Goal: Task Accomplishment & Management: Use online tool/utility

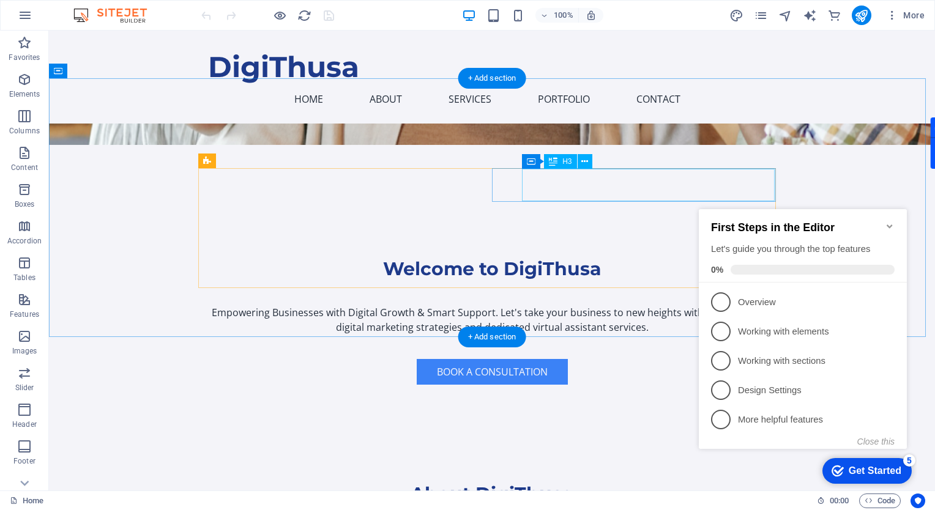
scroll to position [65, 0]
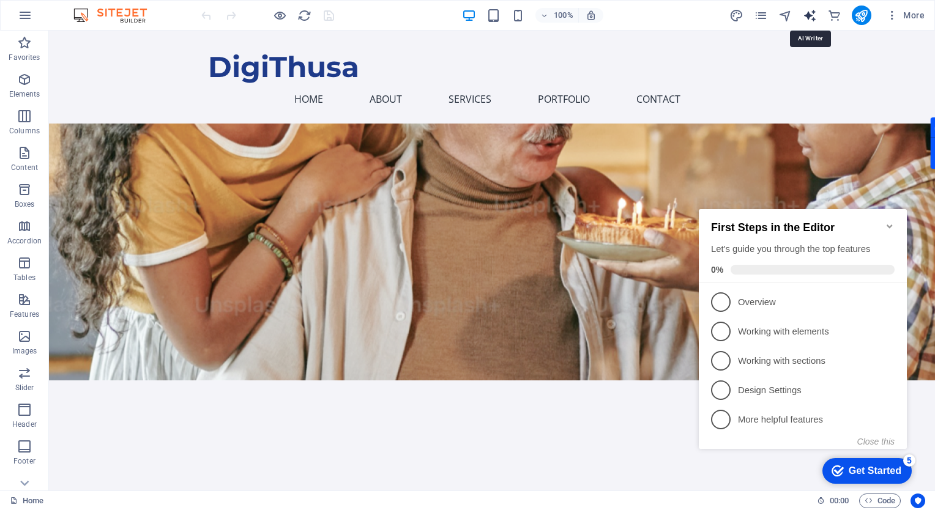
click at [808, 15] on icon "text_generator" at bounding box center [810, 16] width 14 height 14
select select "English"
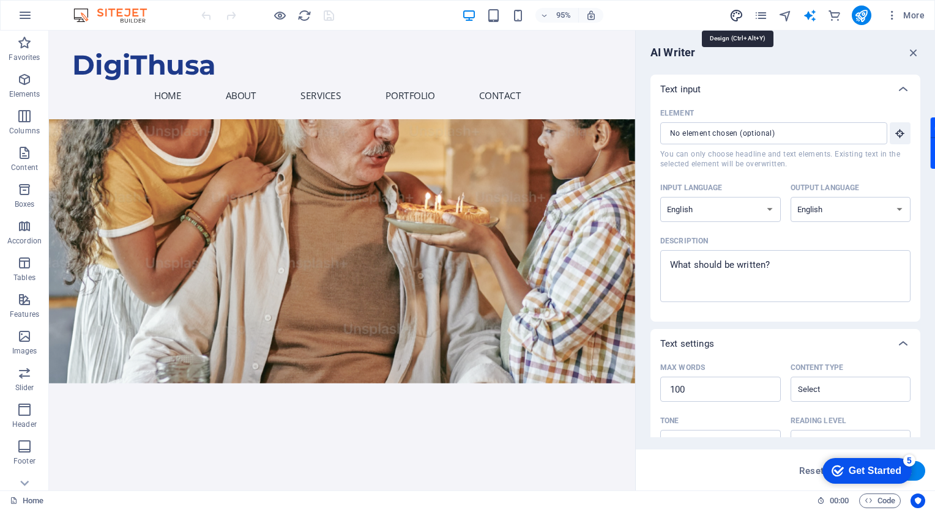
click at [738, 13] on icon "design" at bounding box center [736, 16] width 14 height 14
select select "px"
select select "200"
select select "px"
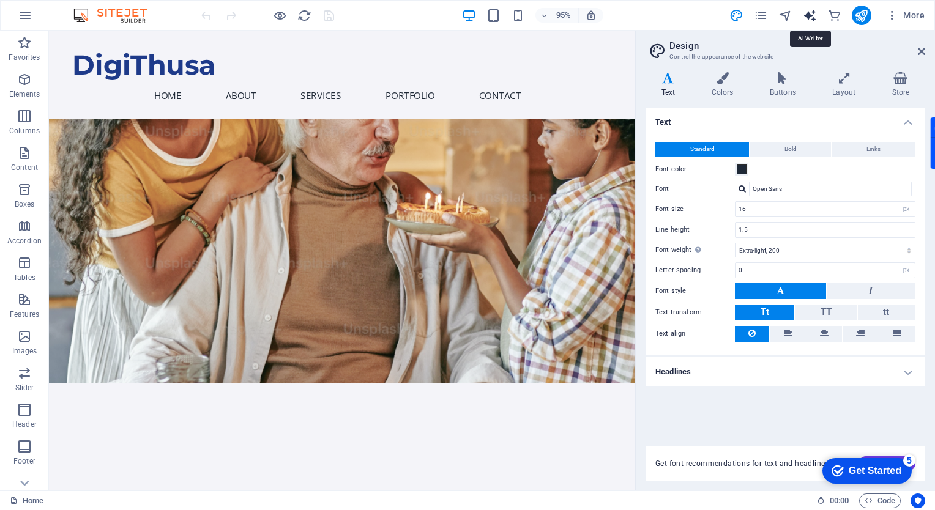
click at [813, 17] on icon "text_generator" at bounding box center [810, 16] width 14 height 14
select select "English"
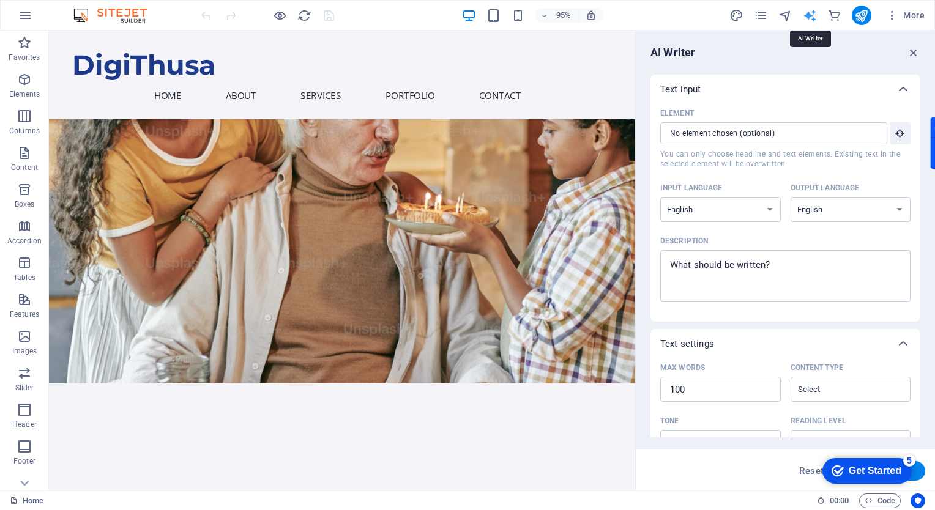
click at [813, 17] on icon "text_generator" at bounding box center [810, 16] width 14 height 14
click at [753, 136] on input "Element ​ You can only choose headline and text elements. Existing text in the …" at bounding box center [769, 133] width 218 height 22
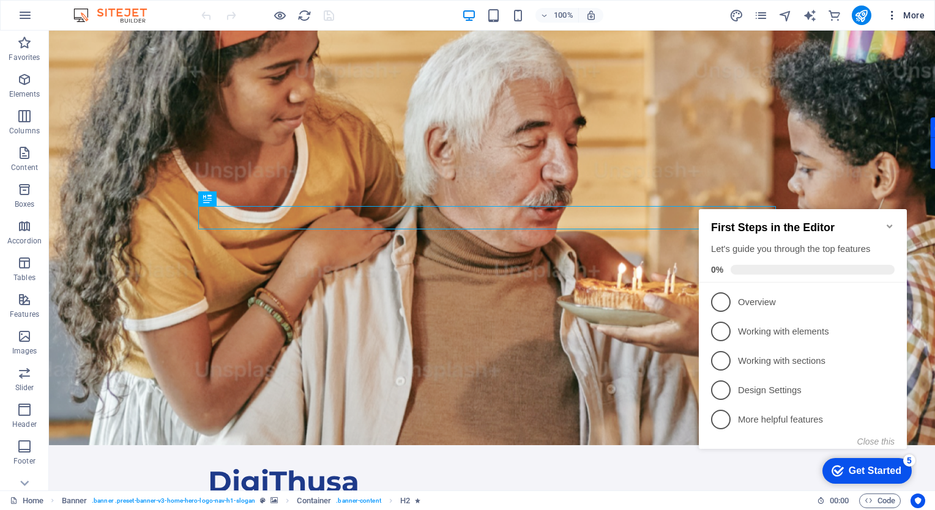
click at [906, 15] on span "More" at bounding box center [905, 15] width 39 height 12
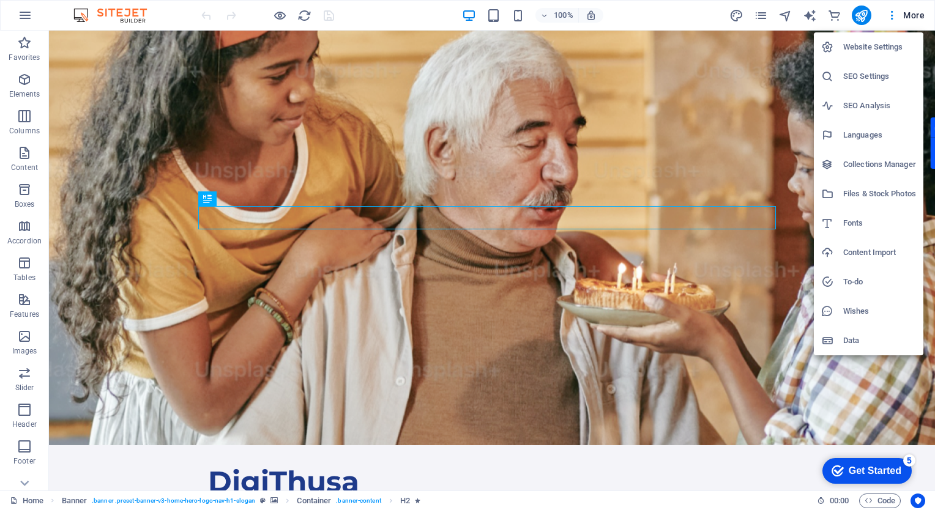
click at [866, 106] on h6 "SEO Analysis" at bounding box center [879, 106] width 73 height 15
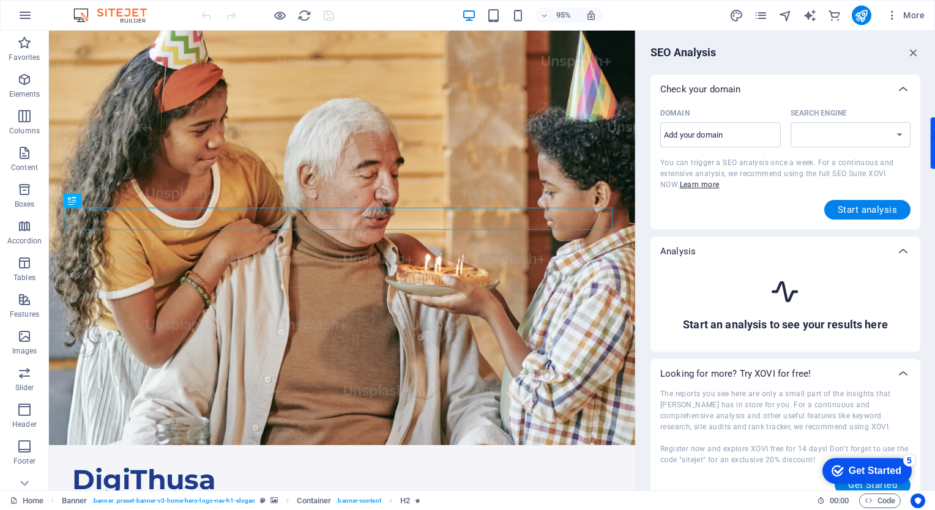
select select "google.com"
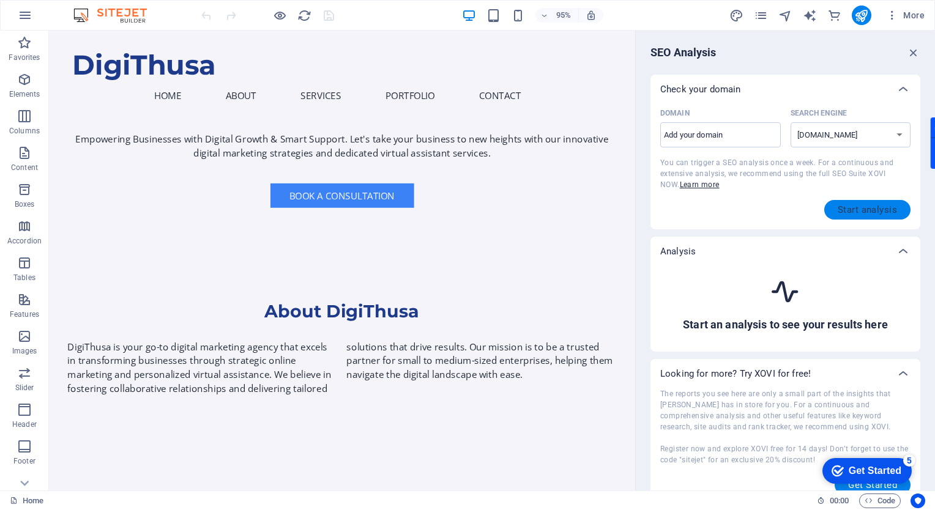
scroll to position [13, 0]
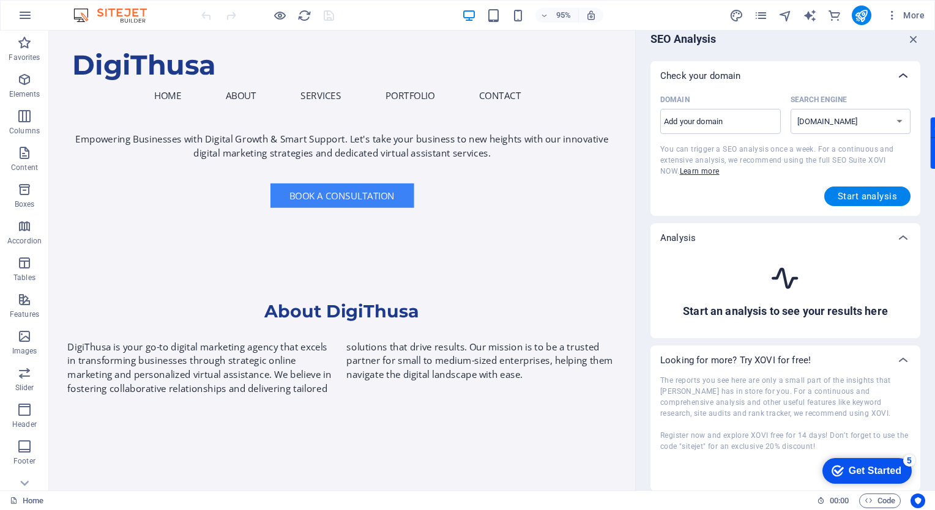
click at [903, 72] on icon at bounding box center [903, 76] width 15 height 15
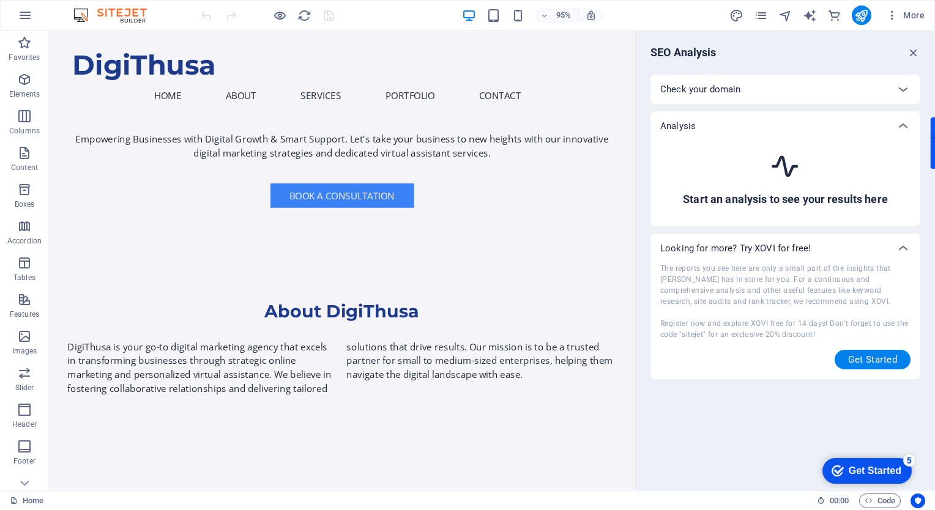
scroll to position [0, 0]
click at [908, 15] on span "More" at bounding box center [905, 15] width 39 height 12
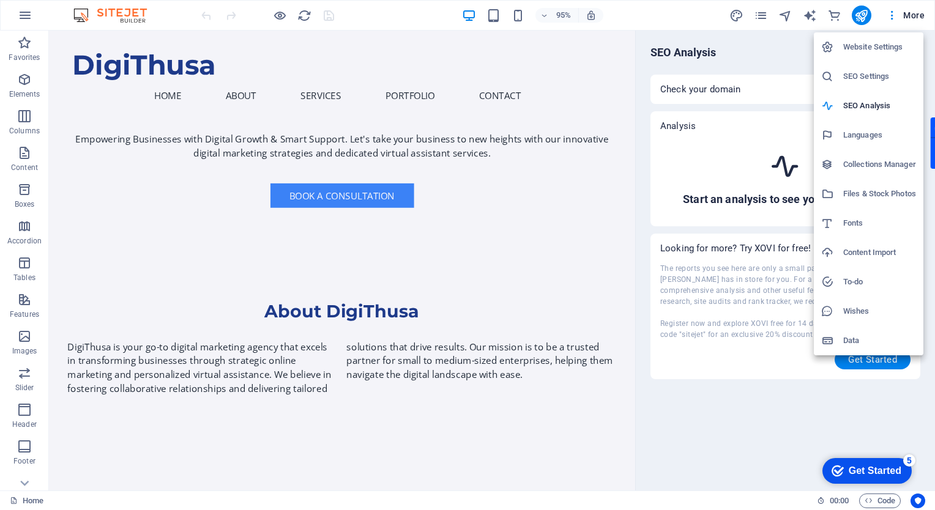
click at [765, 15] on div at bounding box center [467, 255] width 935 height 510
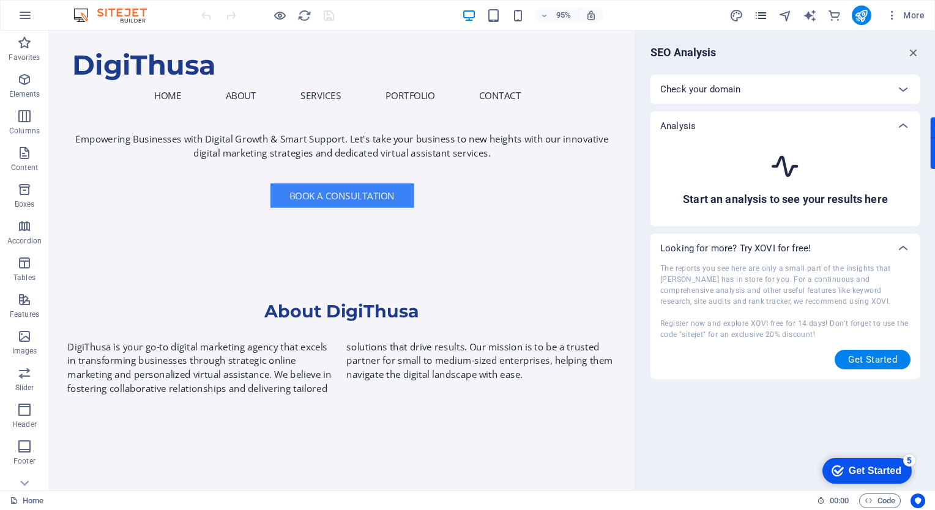
click at [761, 15] on icon "pages" at bounding box center [761, 16] width 14 height 14
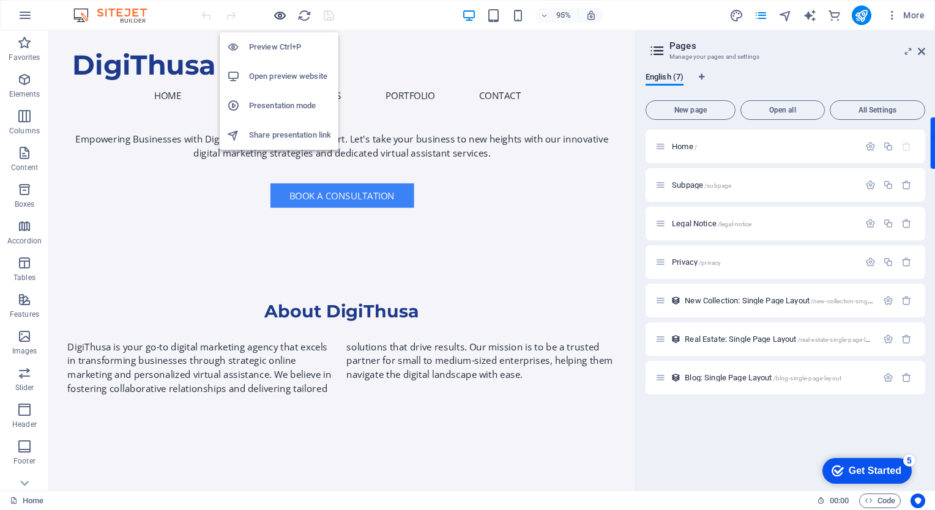
click at [281, 20] on icon "button" at bounding box center [280, 16] width 14 height 14
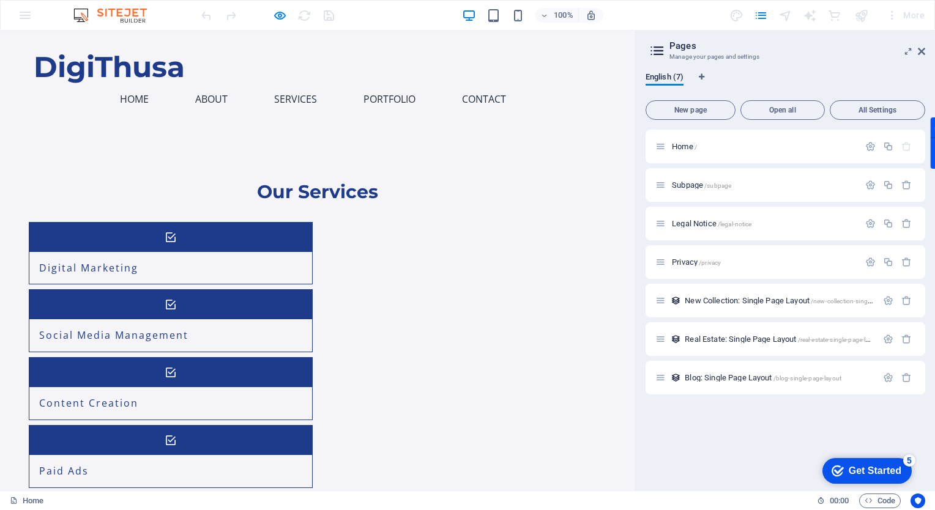
scroll to position [1055, 0]
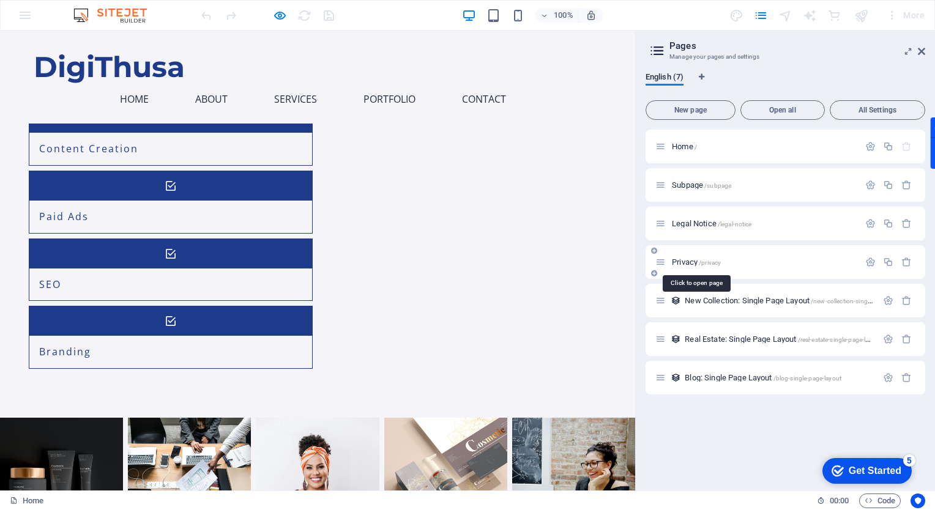
click at [688, 261] on span "Privacy /privacy" at bounding box center [696, 262] width 49 height 9
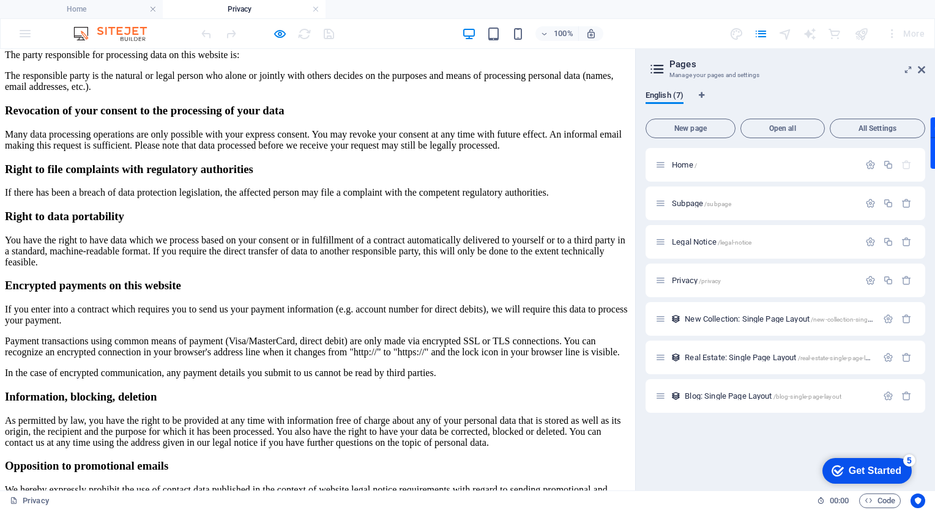
scroll to position [734, 0]
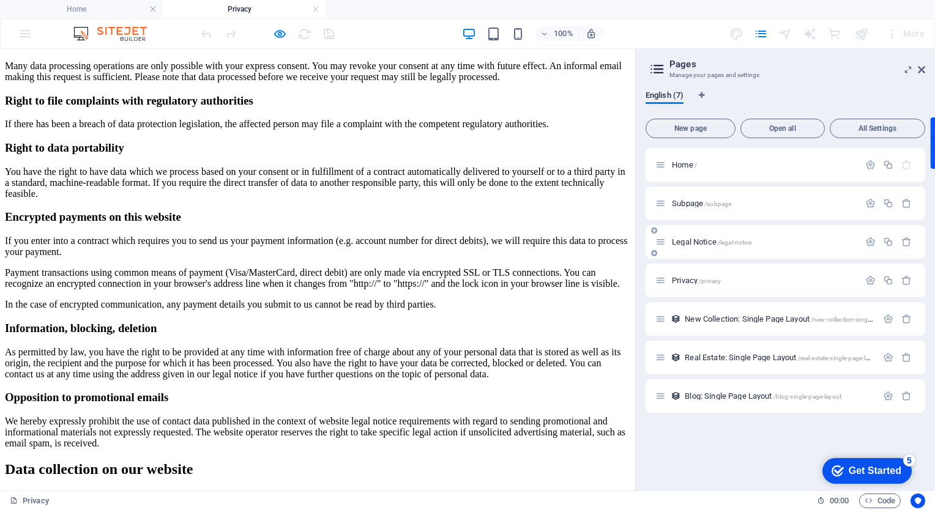
click at [699, 244] on span "Legal Notice /legal-notice" at bounding box center [712, 241] width 80 height 9
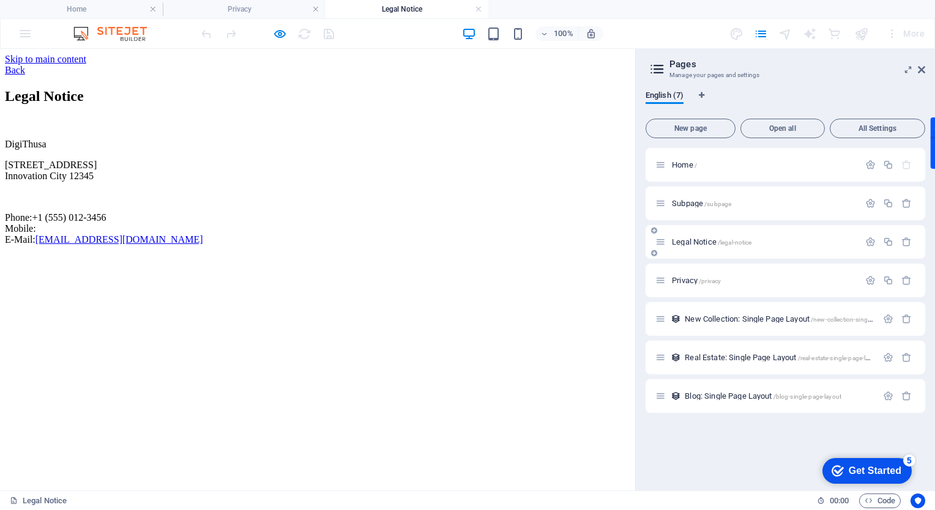
scroll to position [0, 0]
click at [739, 28] on div "More" at bounding box center [829, 34] width 200 height 20
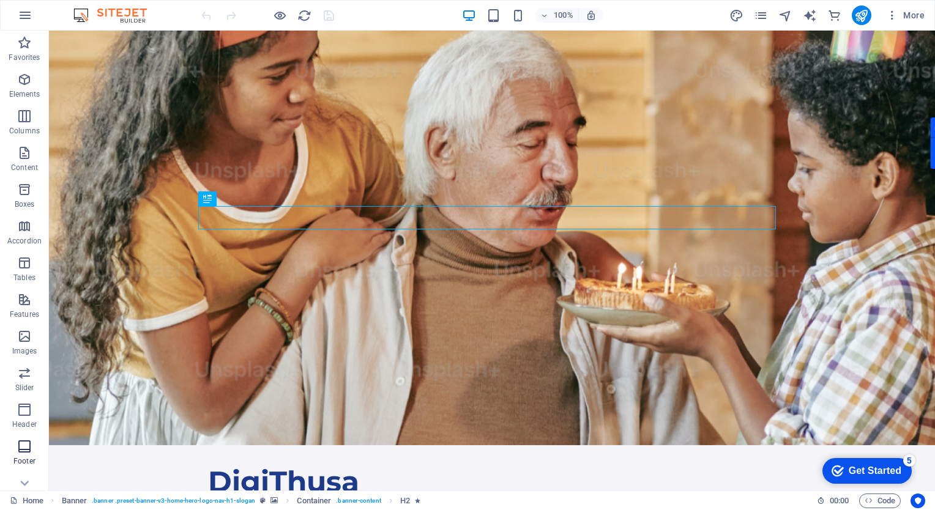
click at [21, 449] on icon "button" at bounding box center [24, 446] width 15 height 15
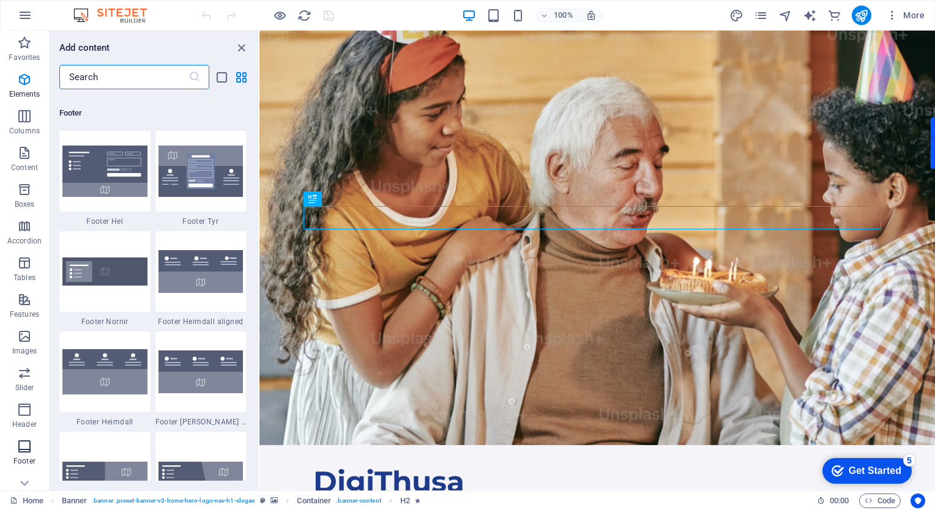
scroll to position [8101, 0]
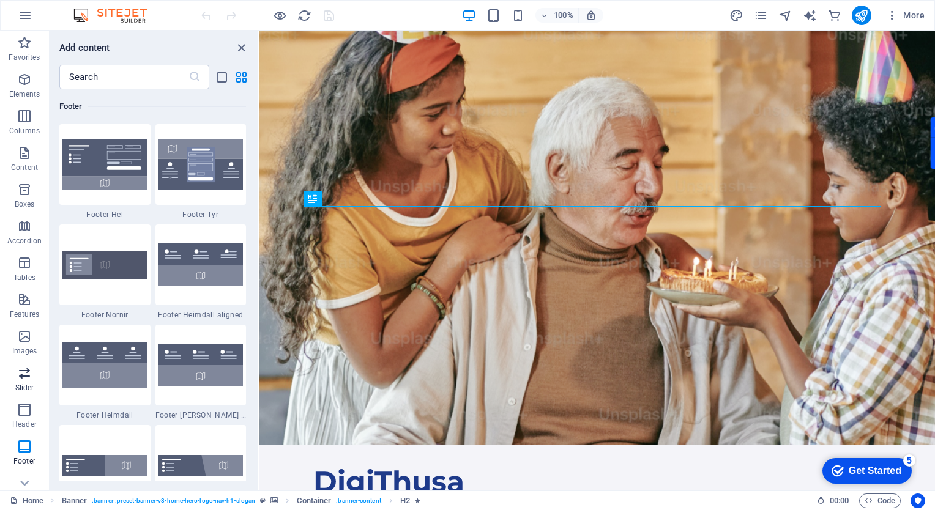
click at [22, 385] on p "Slider" at bounding box center [24, 388] width 19 height 10
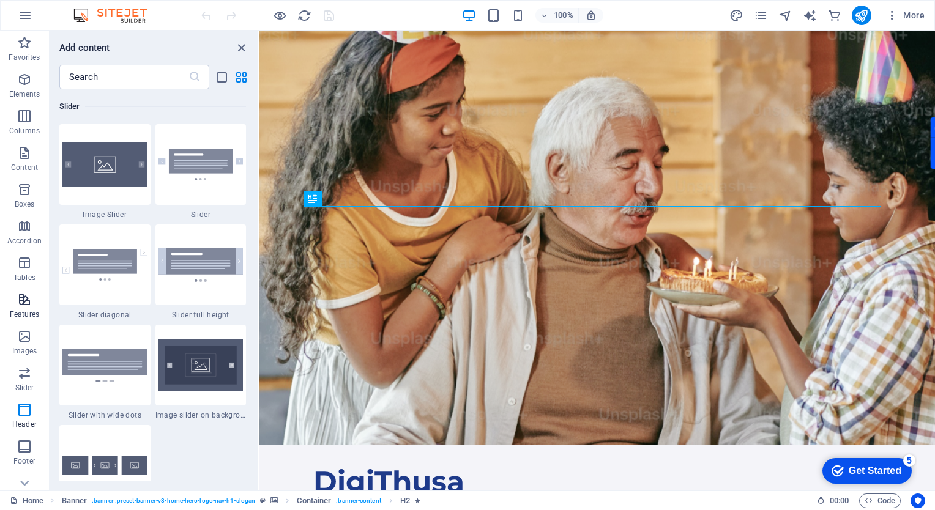
click at [34, 305] on span "Features" at bounding box center [24, 306] width 49 height 29
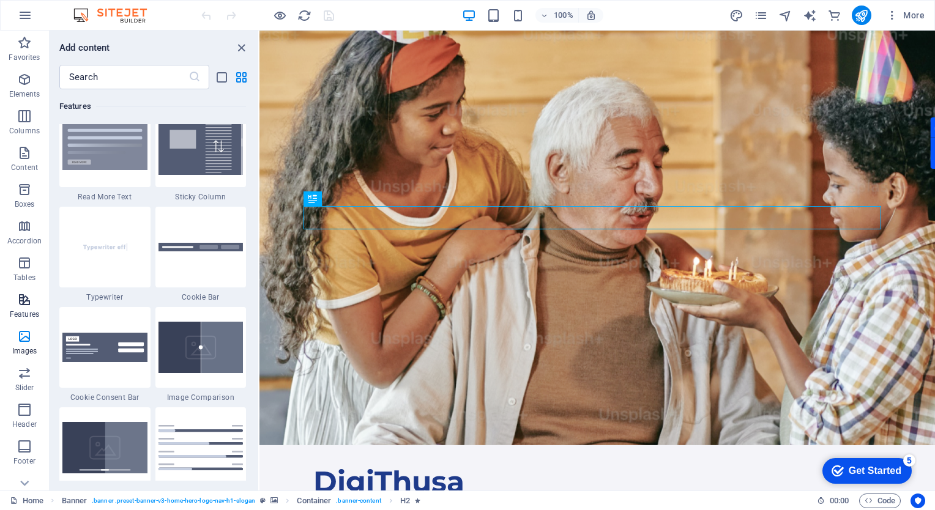
scroll to position [4769, 0]
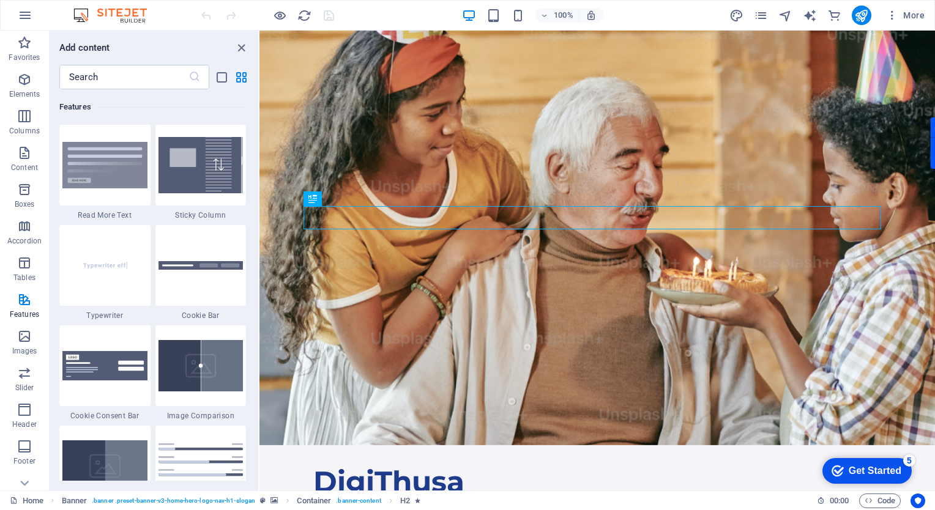
click at [769, 14] on div "More" at bounding box center [829, 16] width 200 height 20
click at [759, 13] on icon "pages" at bounding box center [761, 16] width 14 height 14
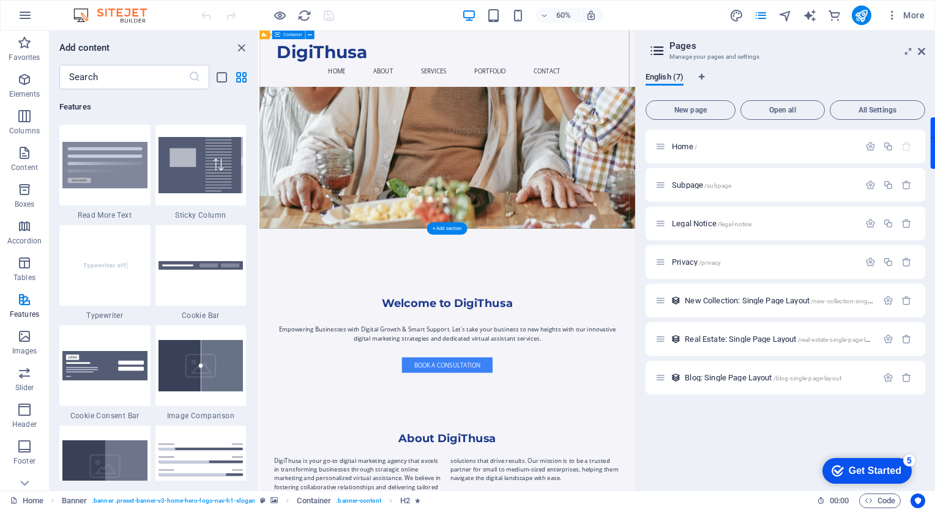
scroll to position [490, 0]
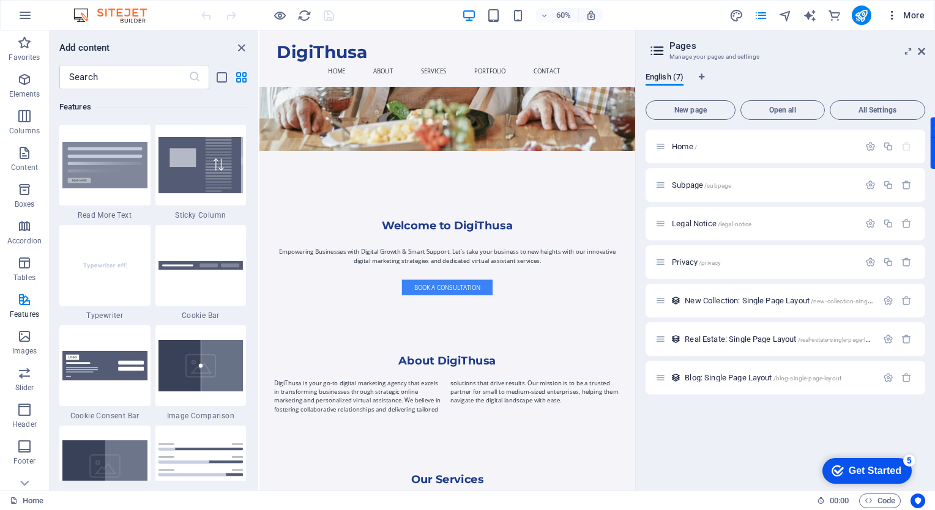
click at [917, 12] on span "More" at bounding box center [905, 15] width 39 height 12
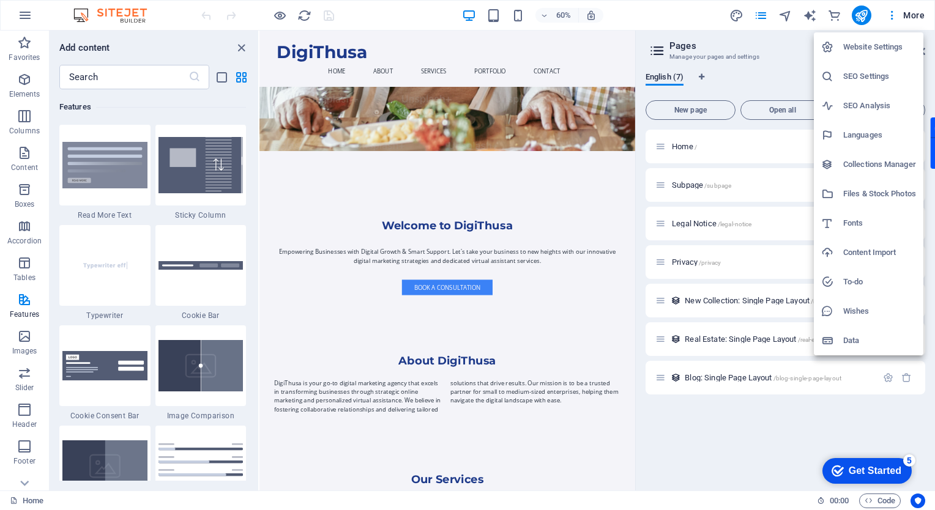
click at [882, 16] on div at bounding box center [467, 255] width 935 height 510
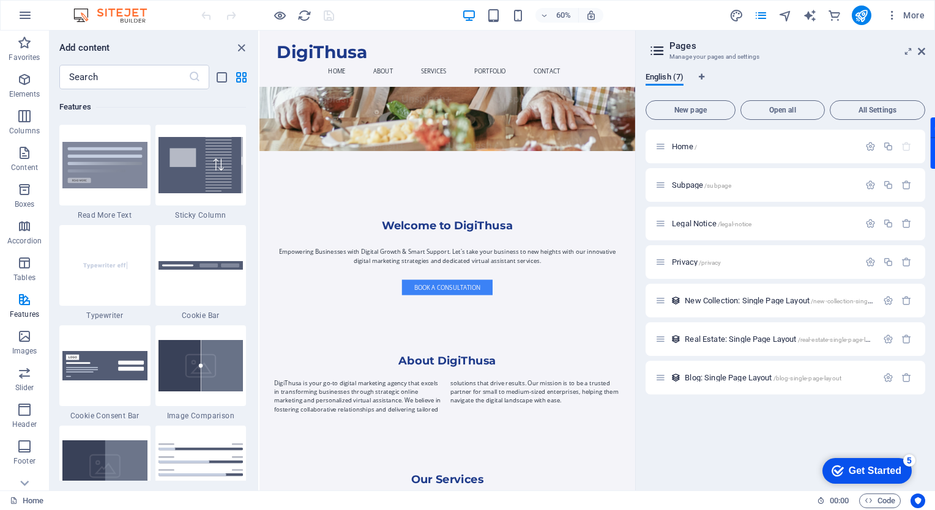
click at [893, 16] on icon "button" at bounding box center [892, 15] width 12 height 12
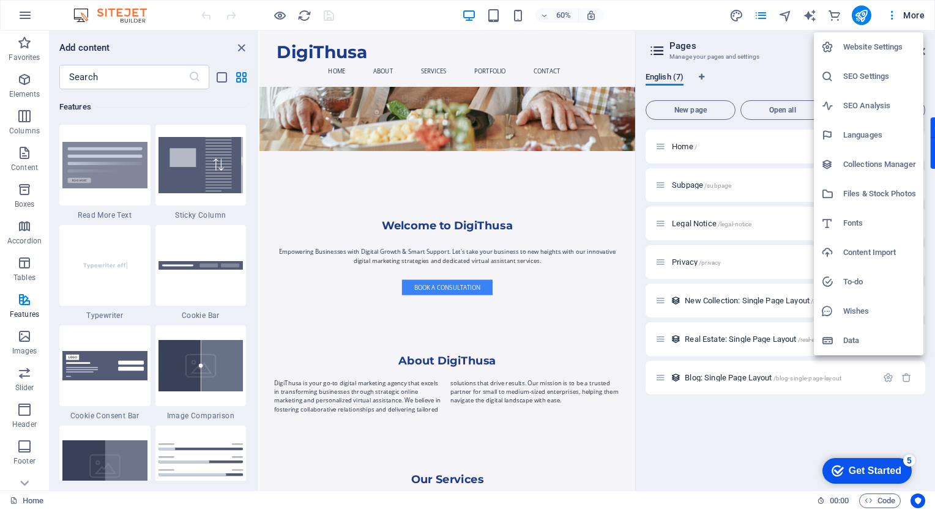
click at [762, 434] on div at bounding box center [467, 255] width 935 height 510
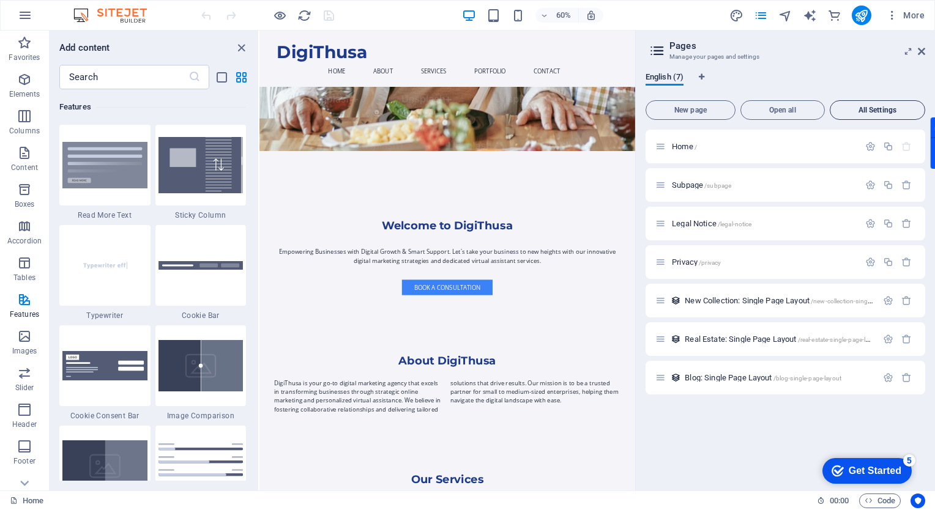
click at [874, 109] on span "All Settings" at bounding box center [877, 109] width 84 height 7
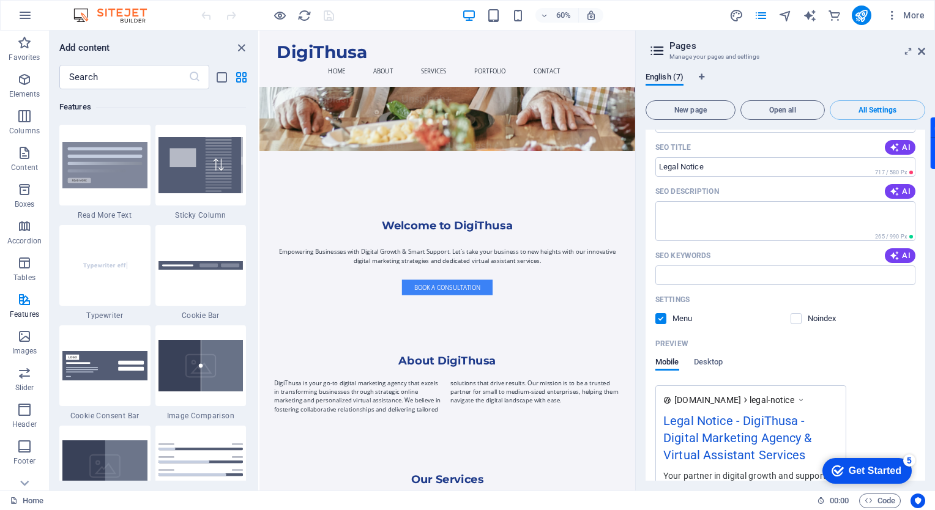
scroll to position [1149, 0]
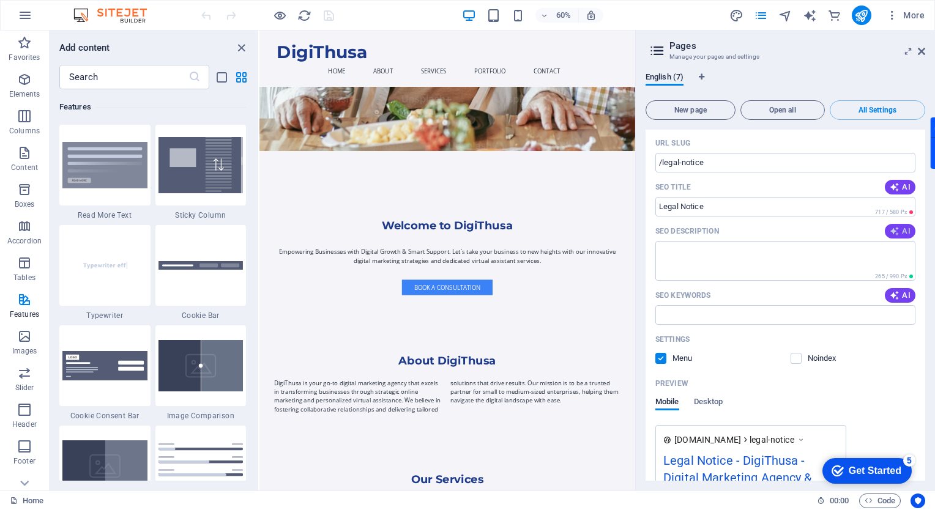
click at [904, 226] on span "AI" at bounding box center [900, 231] width 21 height 10
type textarea "Discover DigiThusa123s legal notice. Contact us for inquiries at [EMAIL_ADDRESS…"
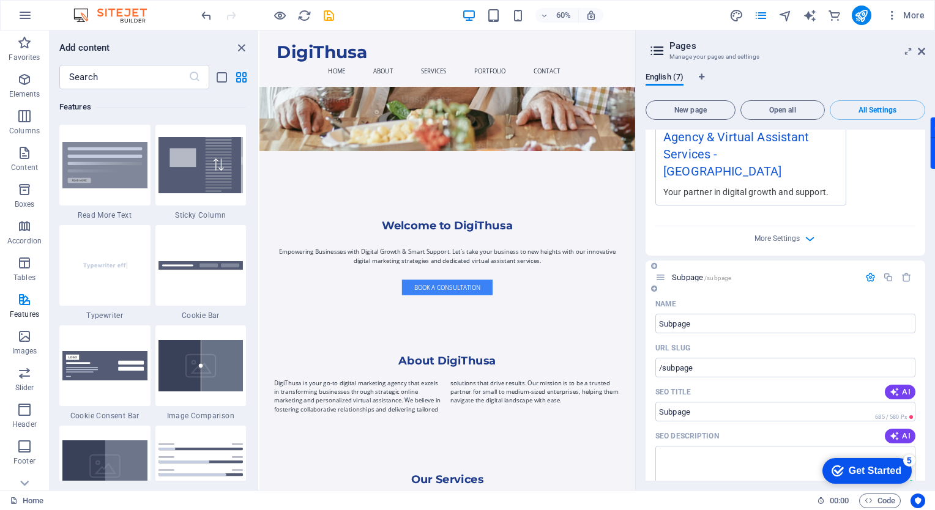
scroll to position [0, 0]
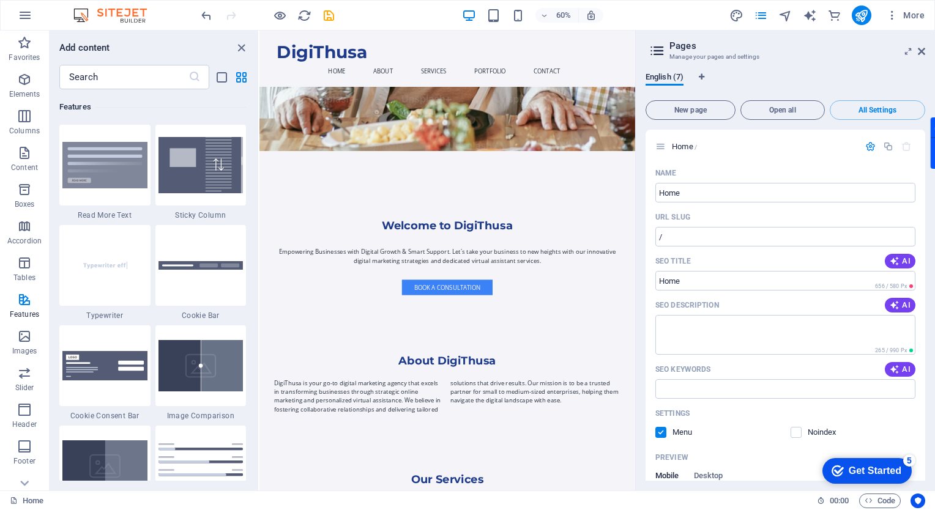
click at [656, 53] on icon at bounding box center [657, 50] width 18 height 17
drag, startPoint x: 195, startPoint y: 13, endPoint x: 209, endPoint y: 14, distance: 13.5
click at [201, 14] on div "60% More" at bounding box center [468, 15] width 934 height 29
click at [209, 14] on icon "undo" at bounding box center [206, 16] width 14 height 14
click at [209, 14] on div at bounding box center [267, 16] width 137 height 20
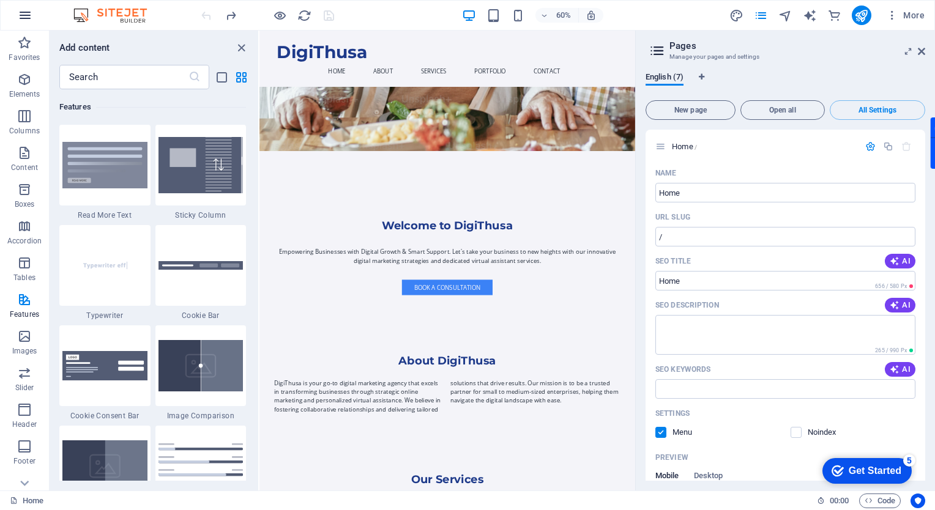
click at [22, 16] on icon "button" at bounding box center [25, 15] width 15 height 15
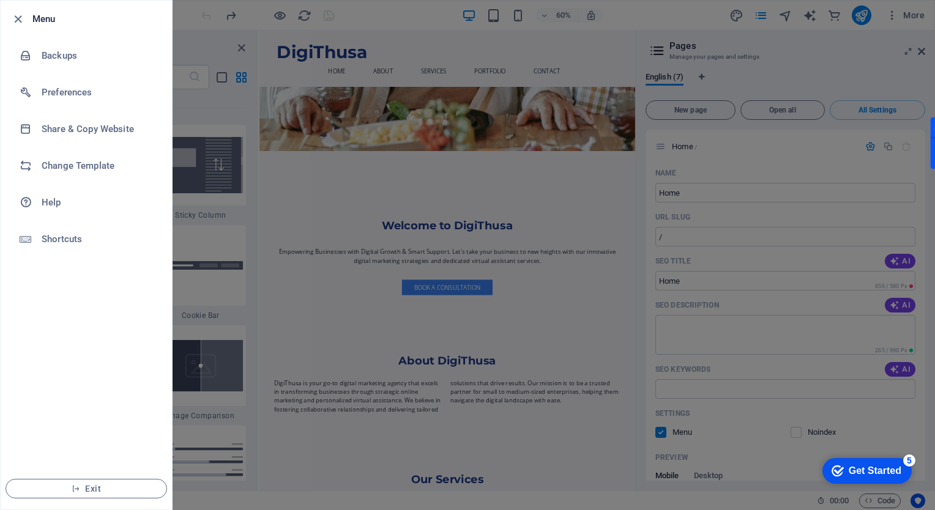
drag, startPoint x: 106, startPoint y: 491, endPoint x: 529, endPoint y: 51, distance: 609.7
click at [106, 491] on span "Exit" at bounding box center [86, 489] width 141 height 10
